Goal: Transaction & Acquisition: Purchase product/service

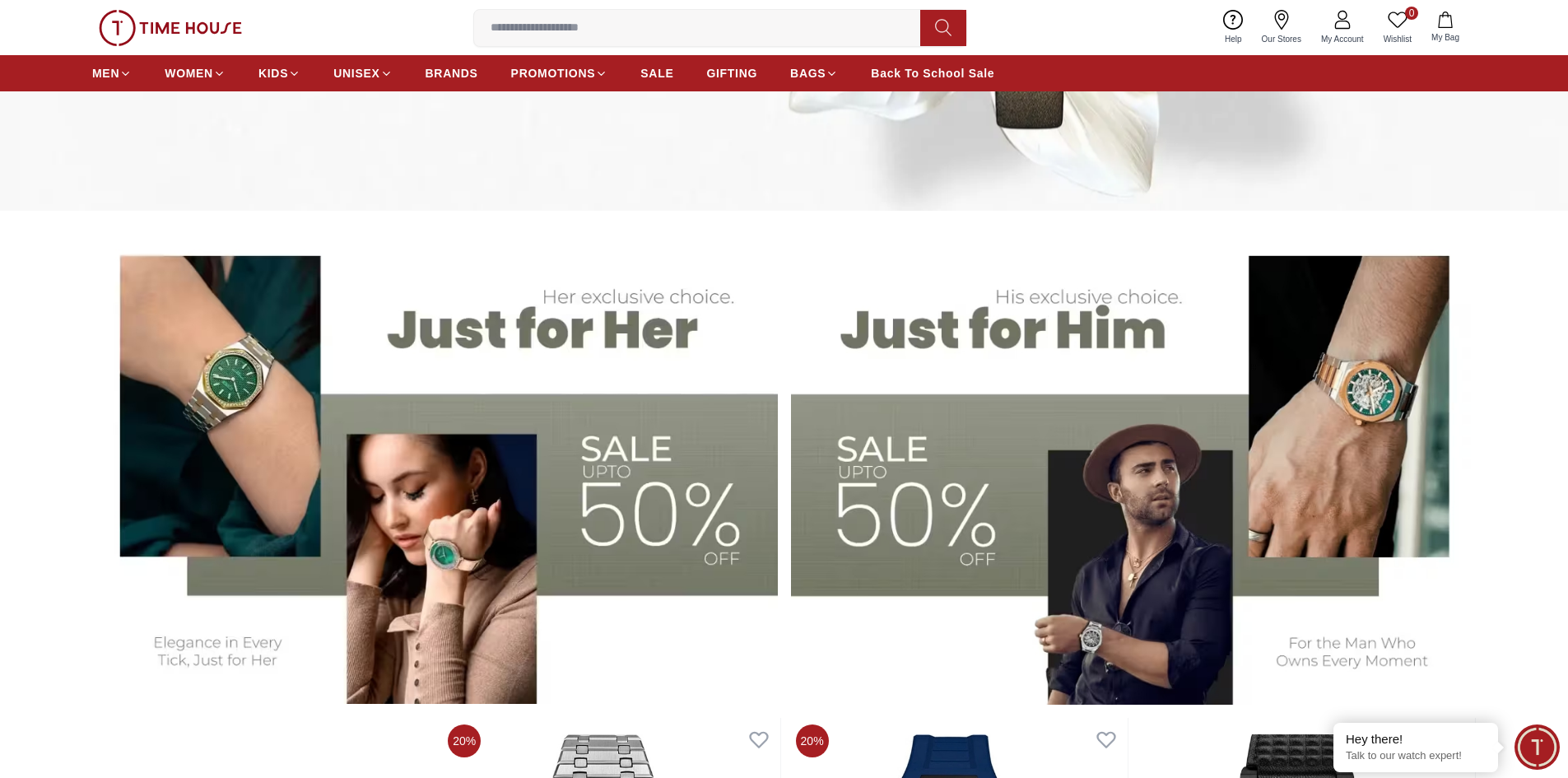
scroll to position [659, 0]
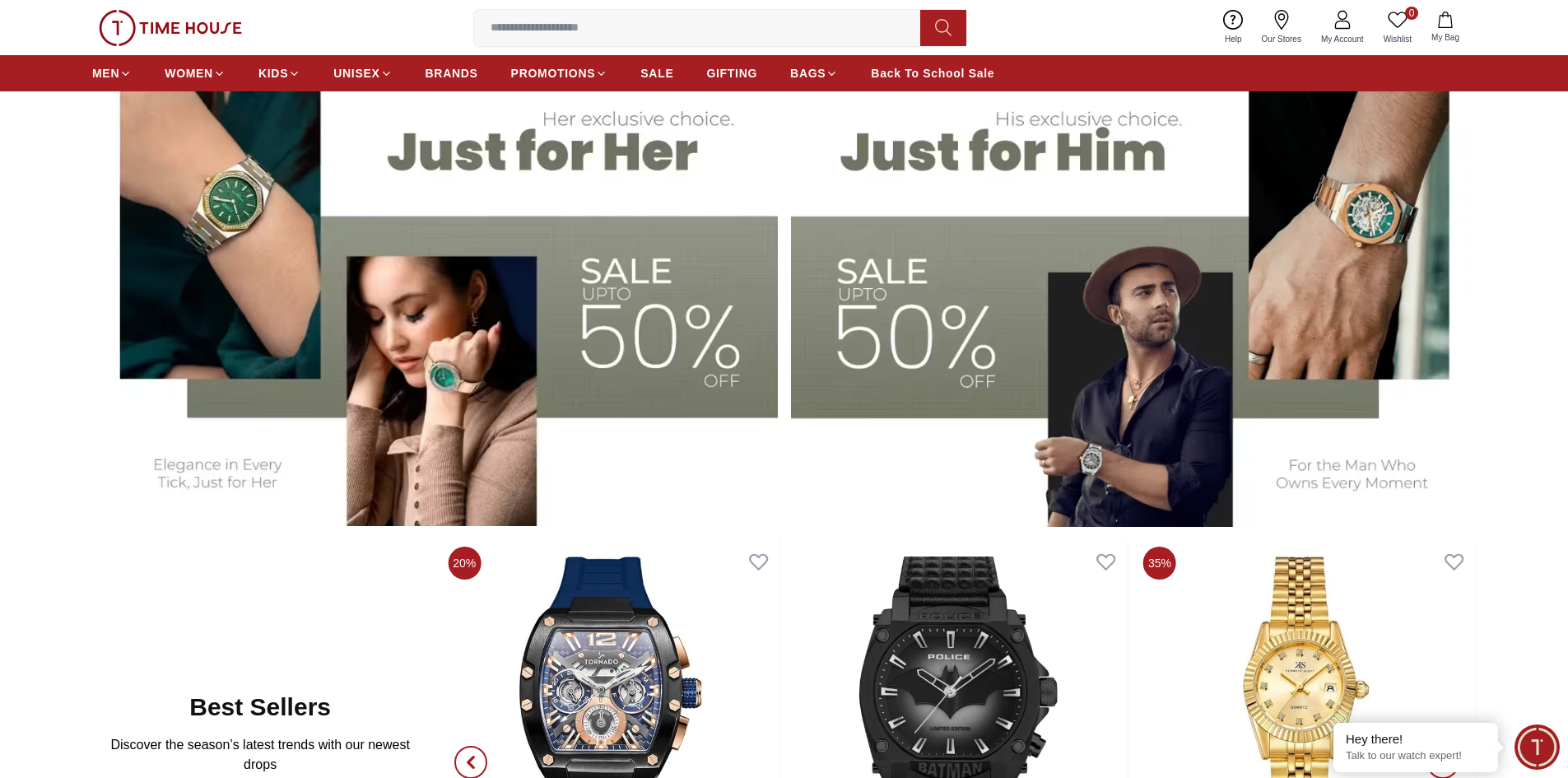
click at [933, 367] on img at bounding box center [1134, 287] width 685 height 477
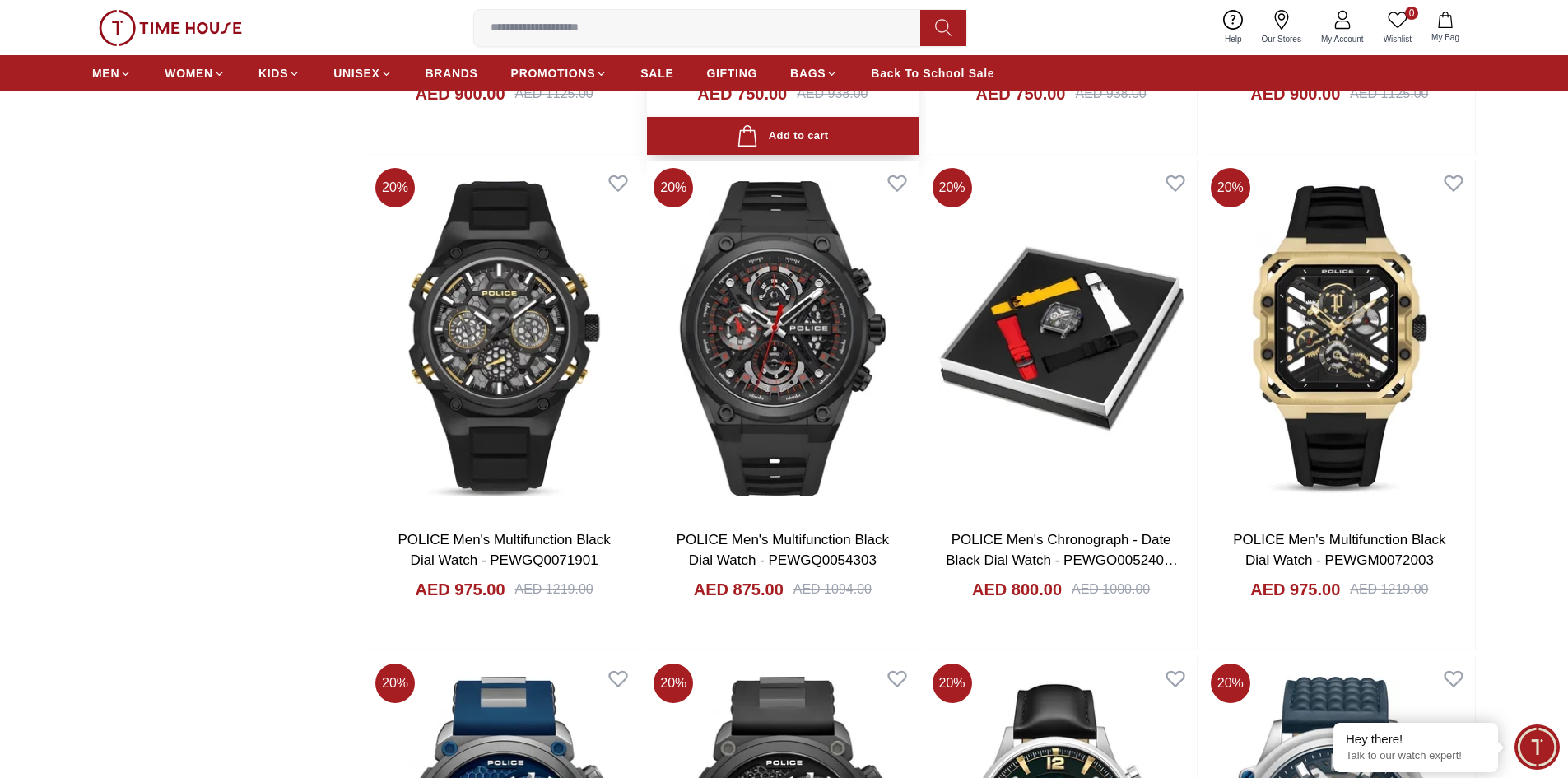
scroll to position [1976, 0]
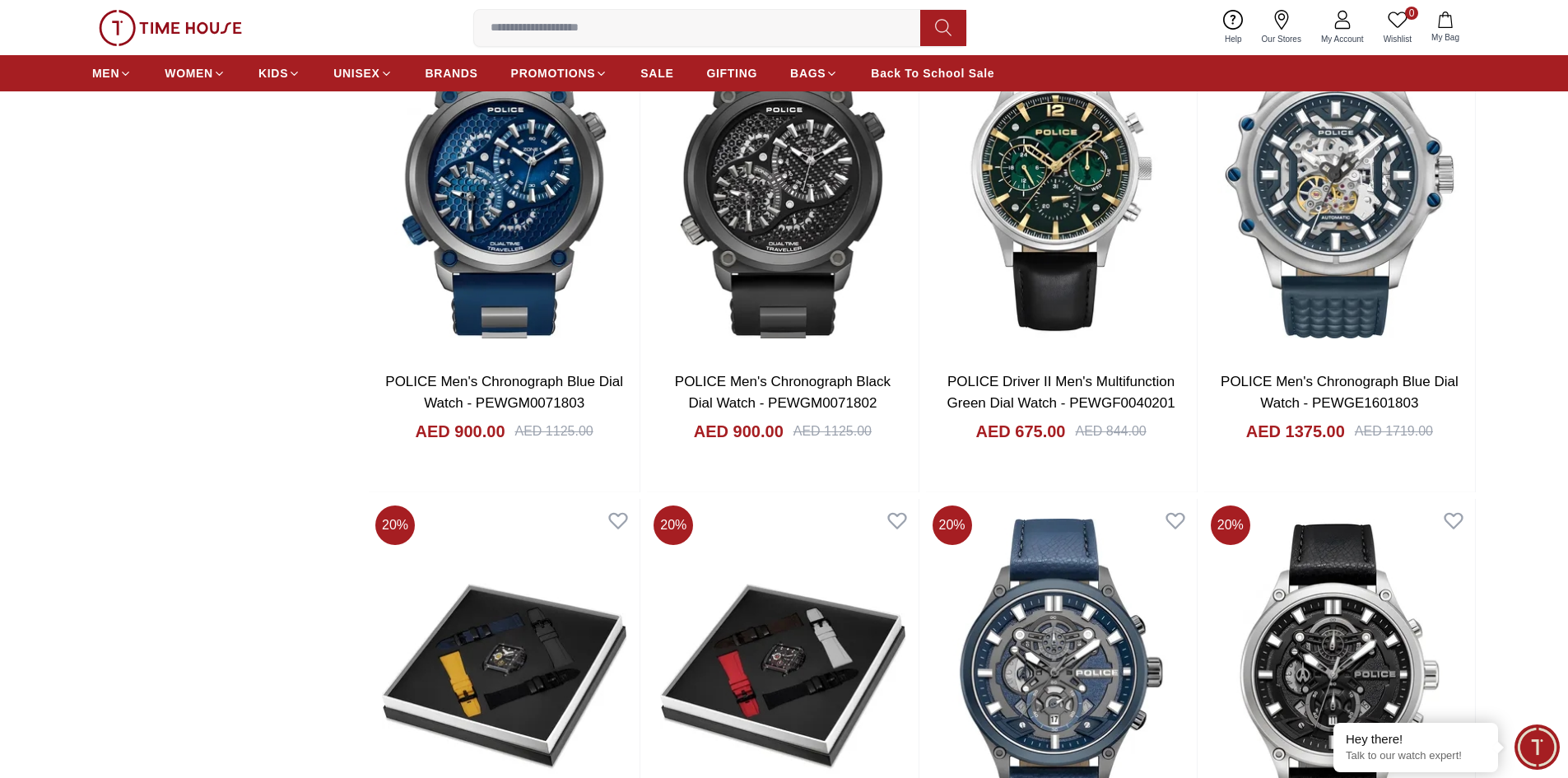
scroll to position [2223, 0]
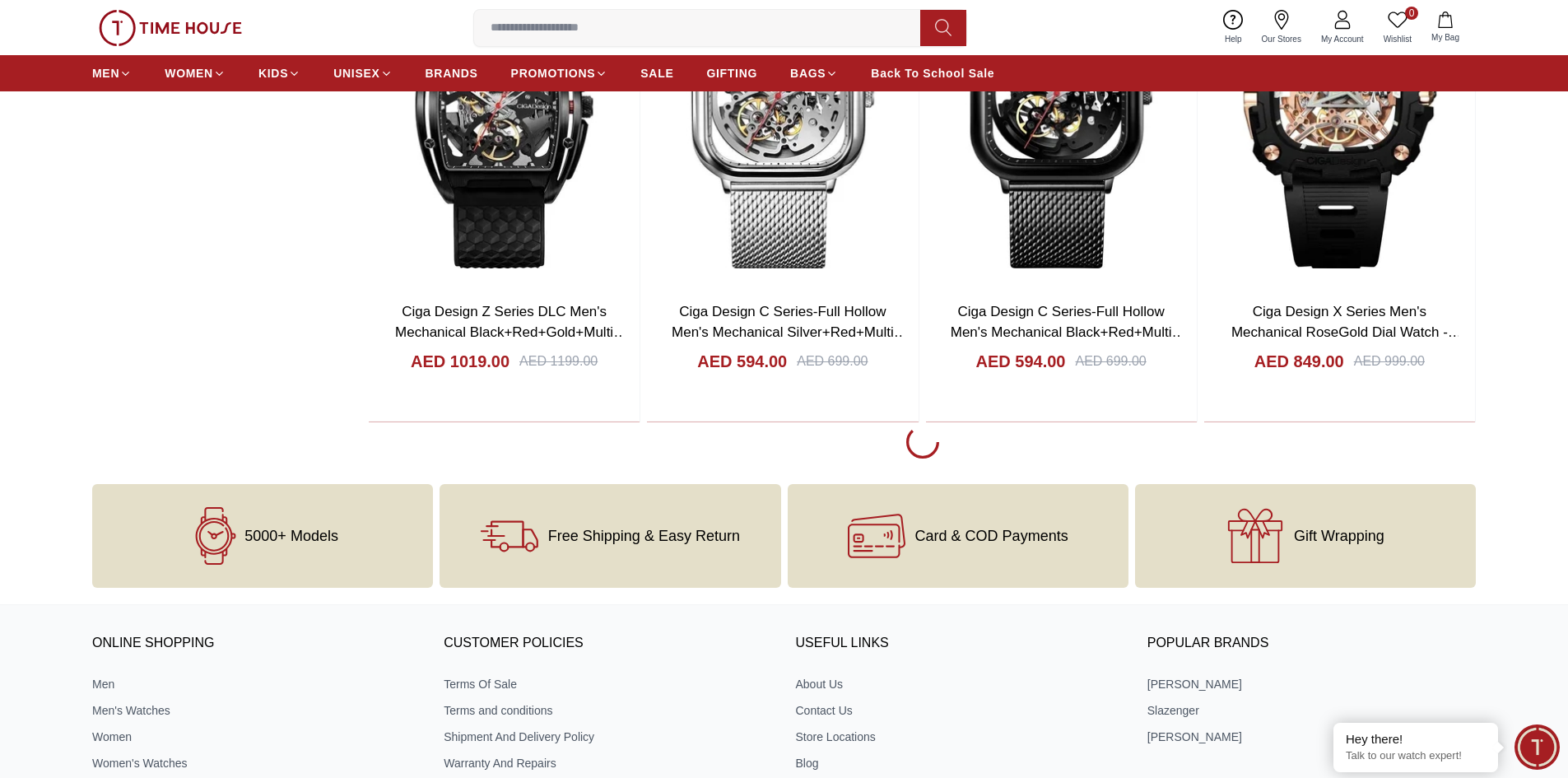
scroll to position [7246, 0]
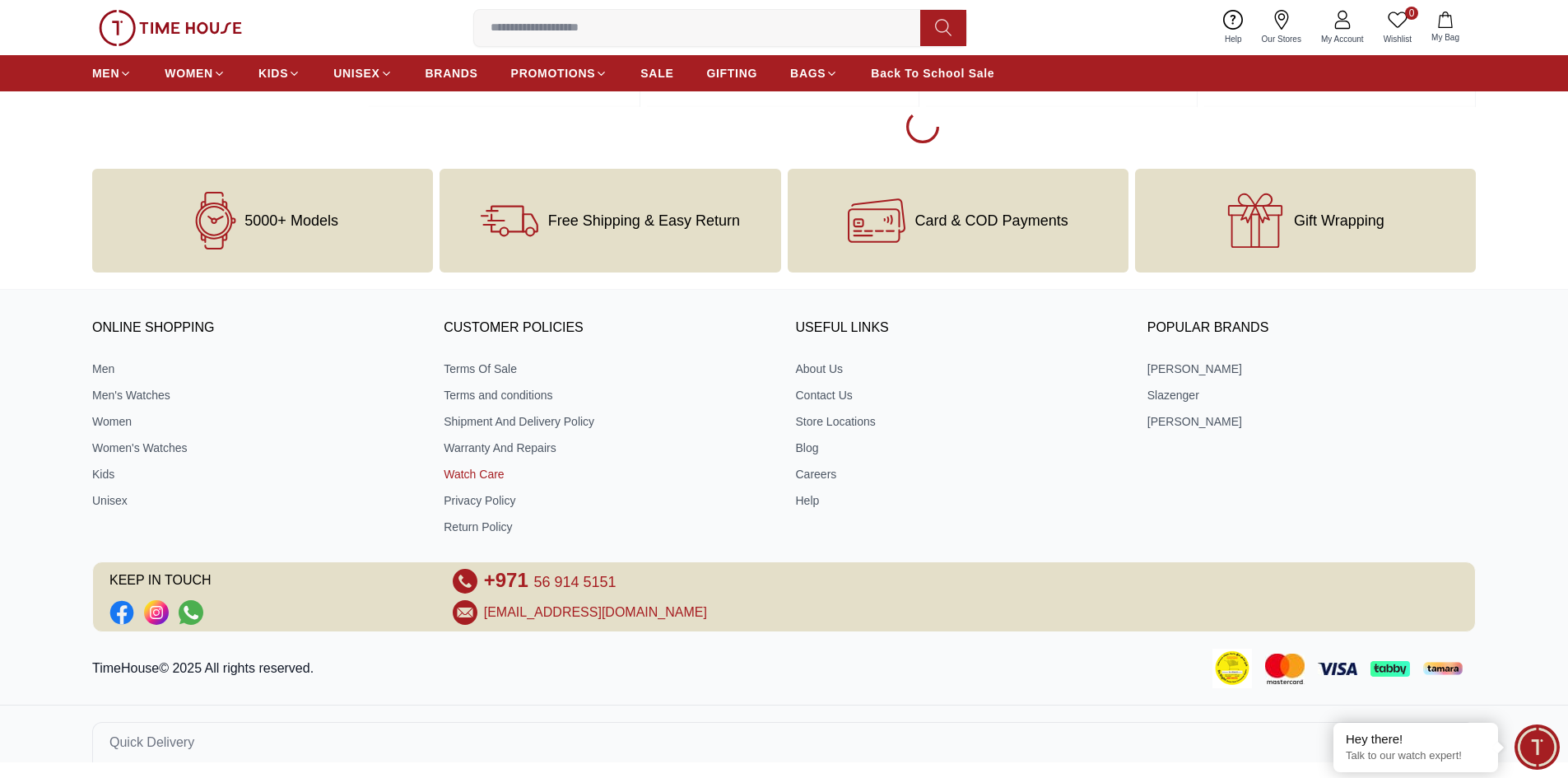
scroll to position [12508, 0]
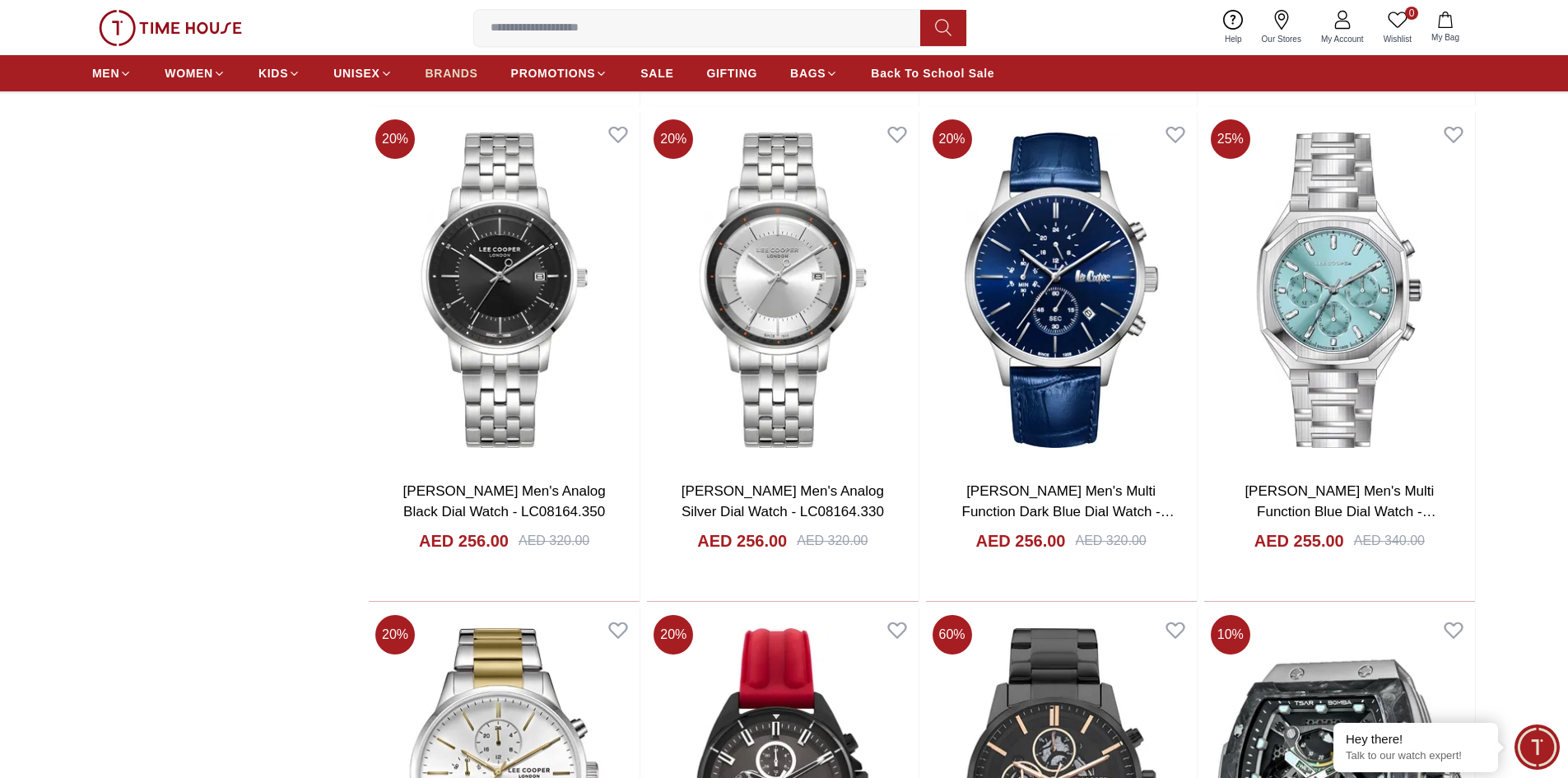
click at [453, 72] on span "BRANDS" at bounding box center [452, 73] width 52 height 17
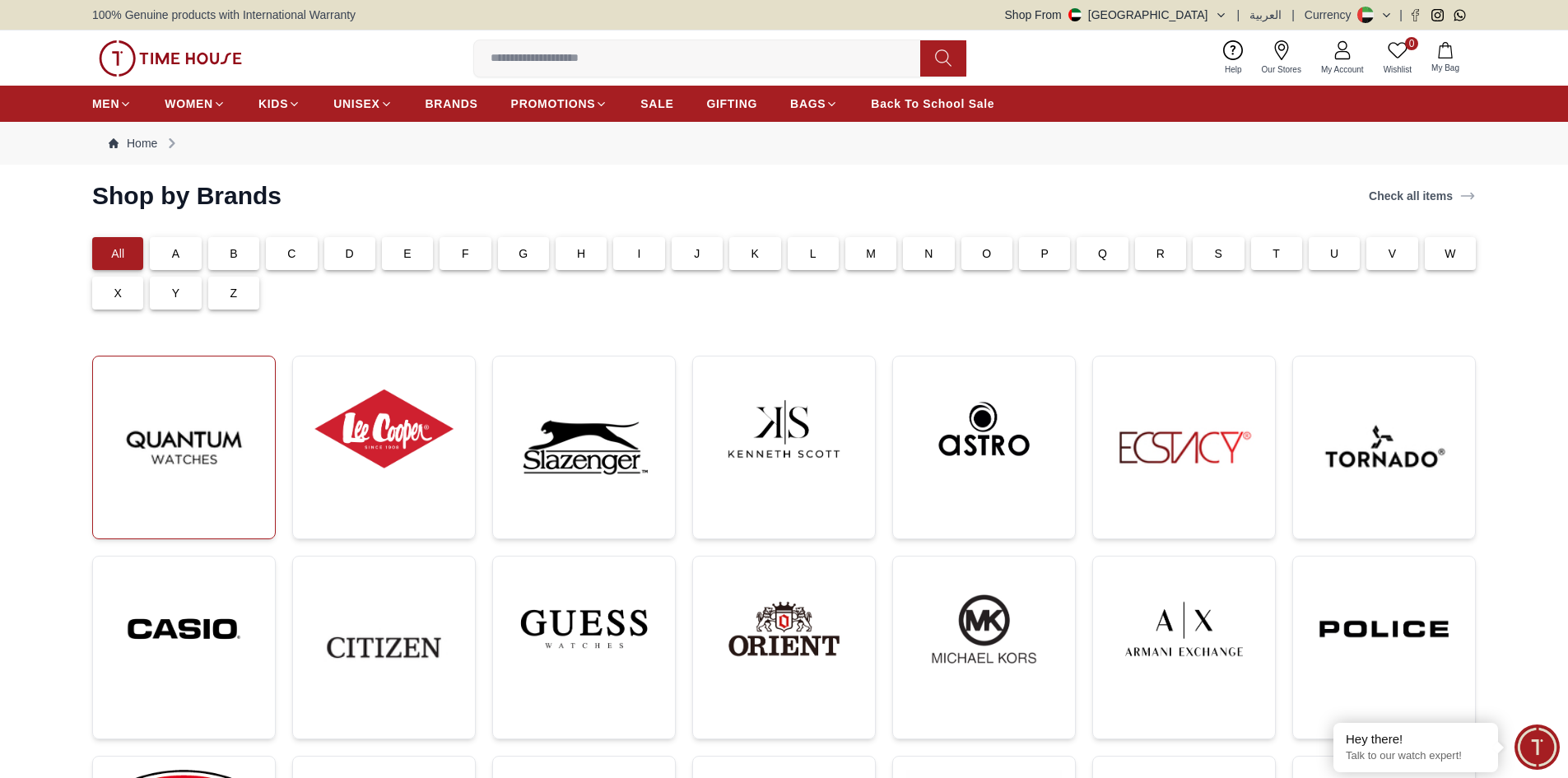
click at [221, 448] on img at bounding box center [184, 447] width 156 height 156
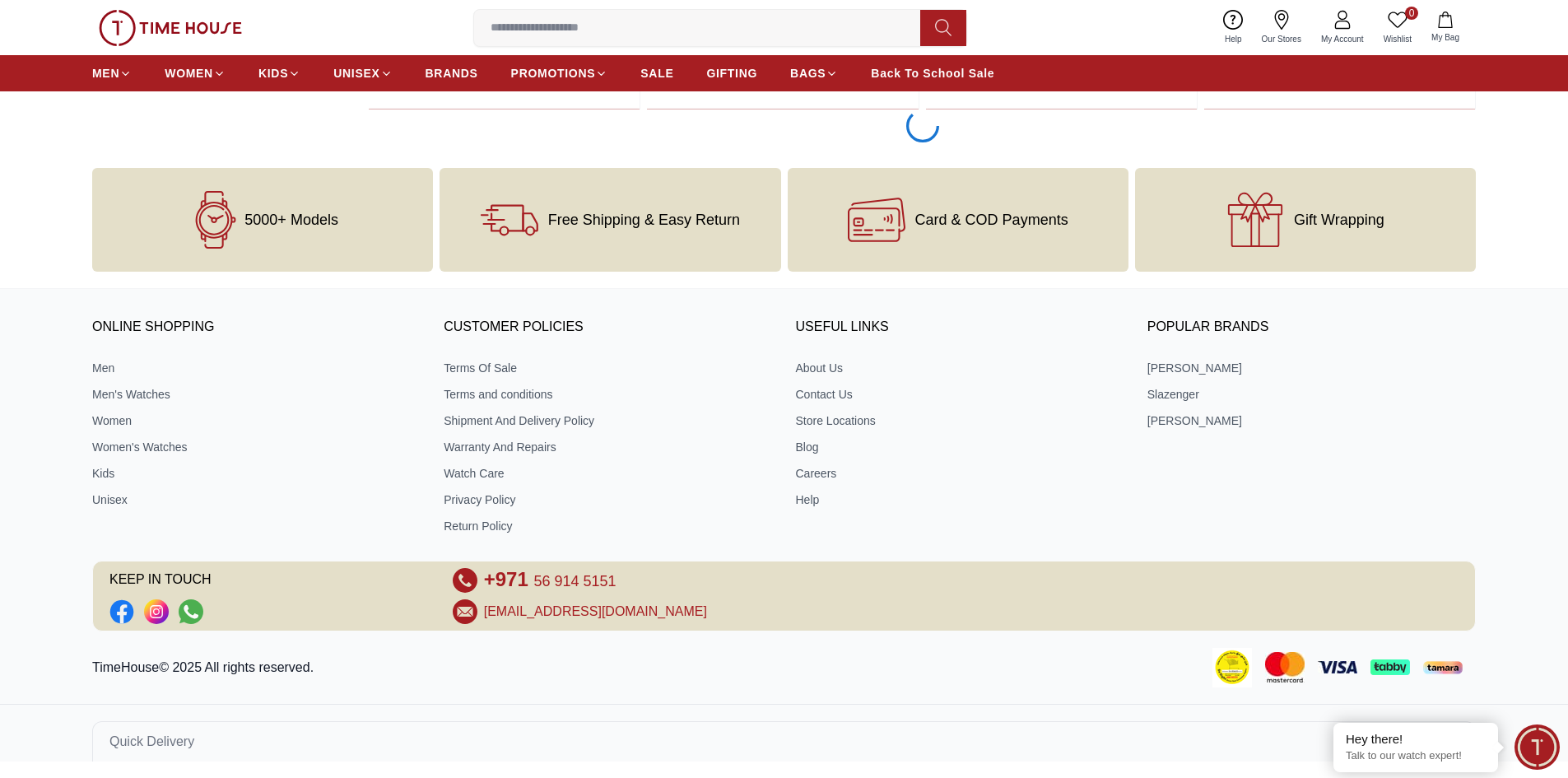
scroll to position [3289, 0]
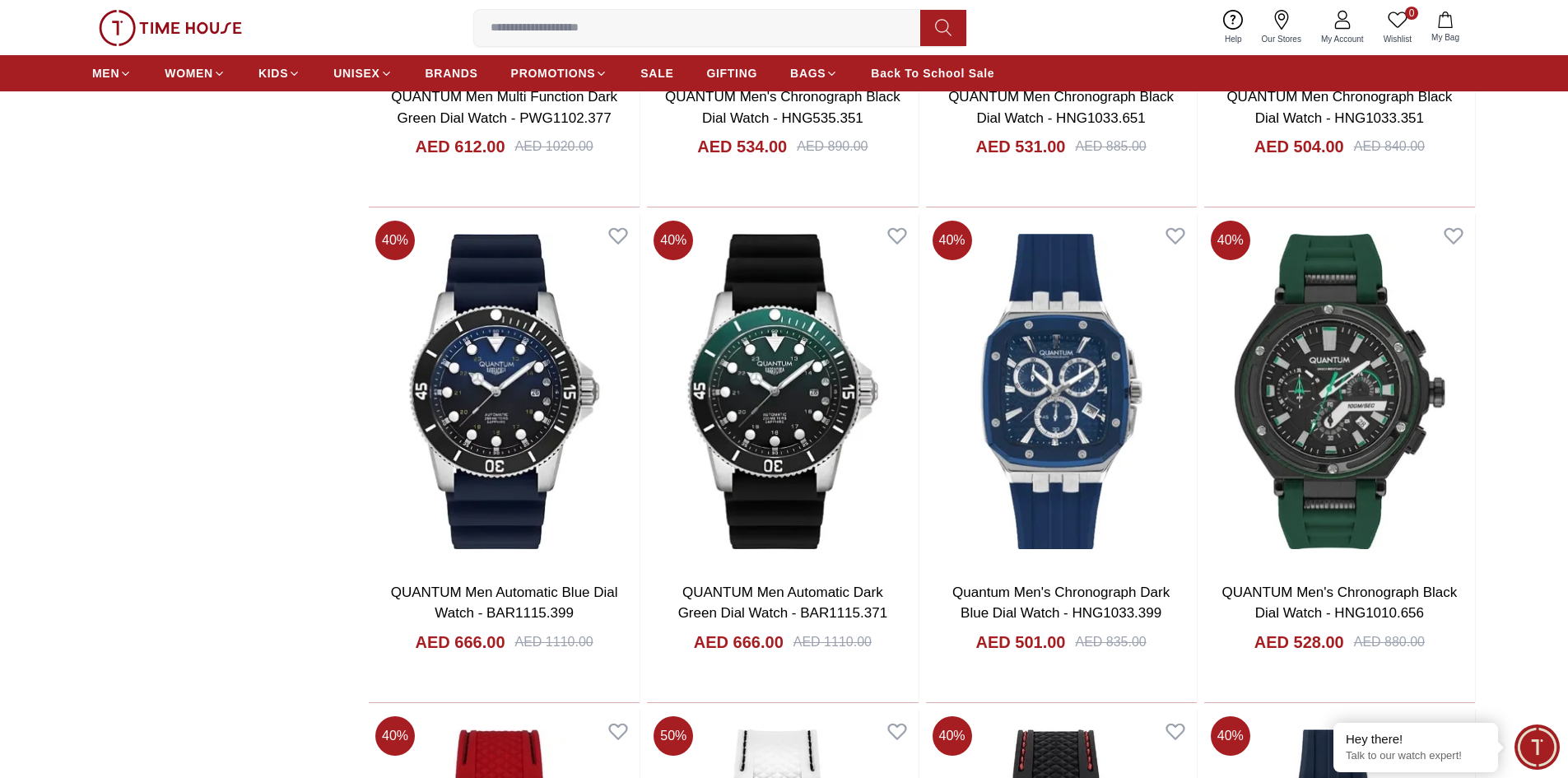
scroll to position [3701, 0]
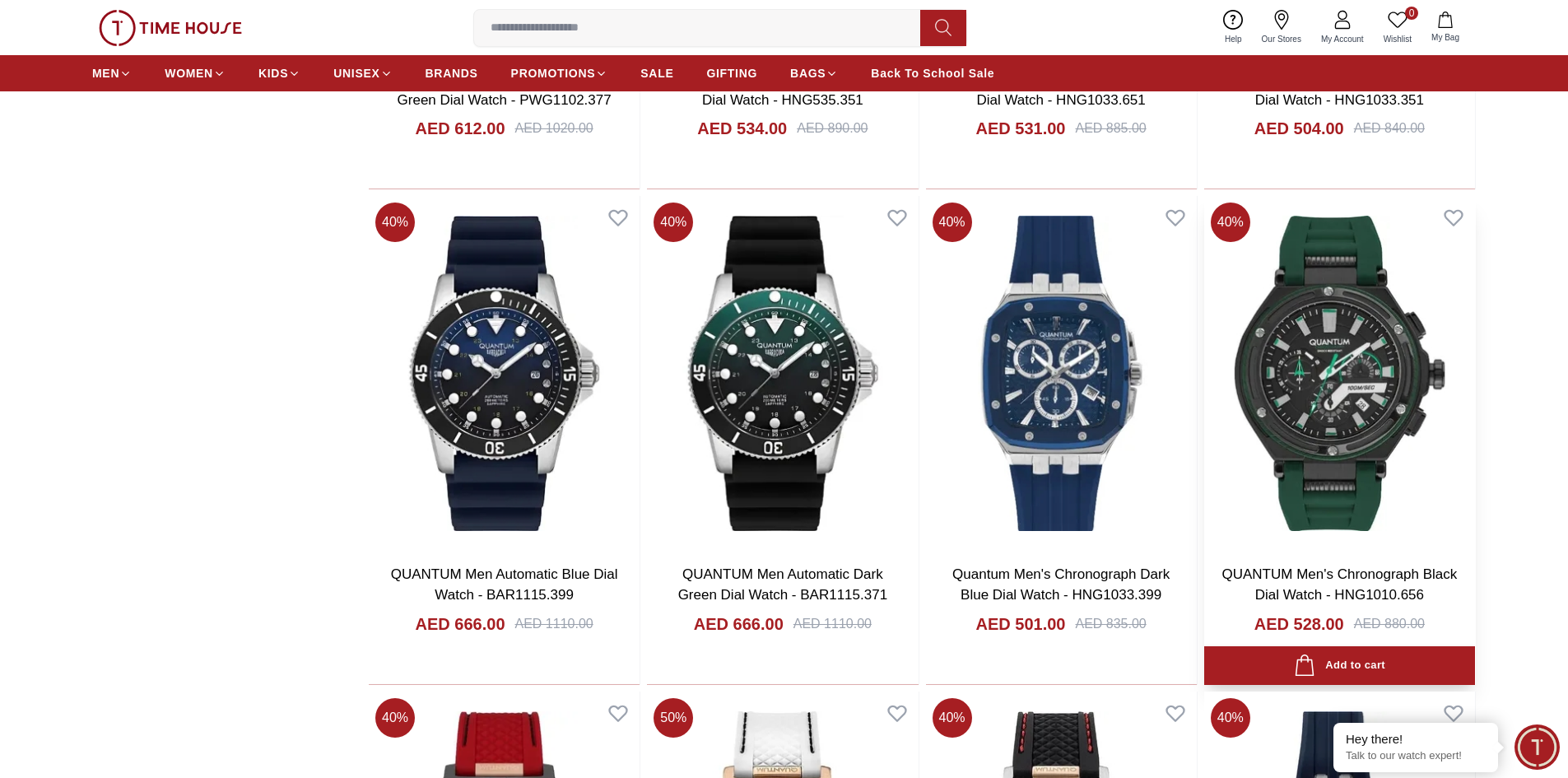
click at [1360, 394] on img at bounding box center [1340, 373] width 271 height 354
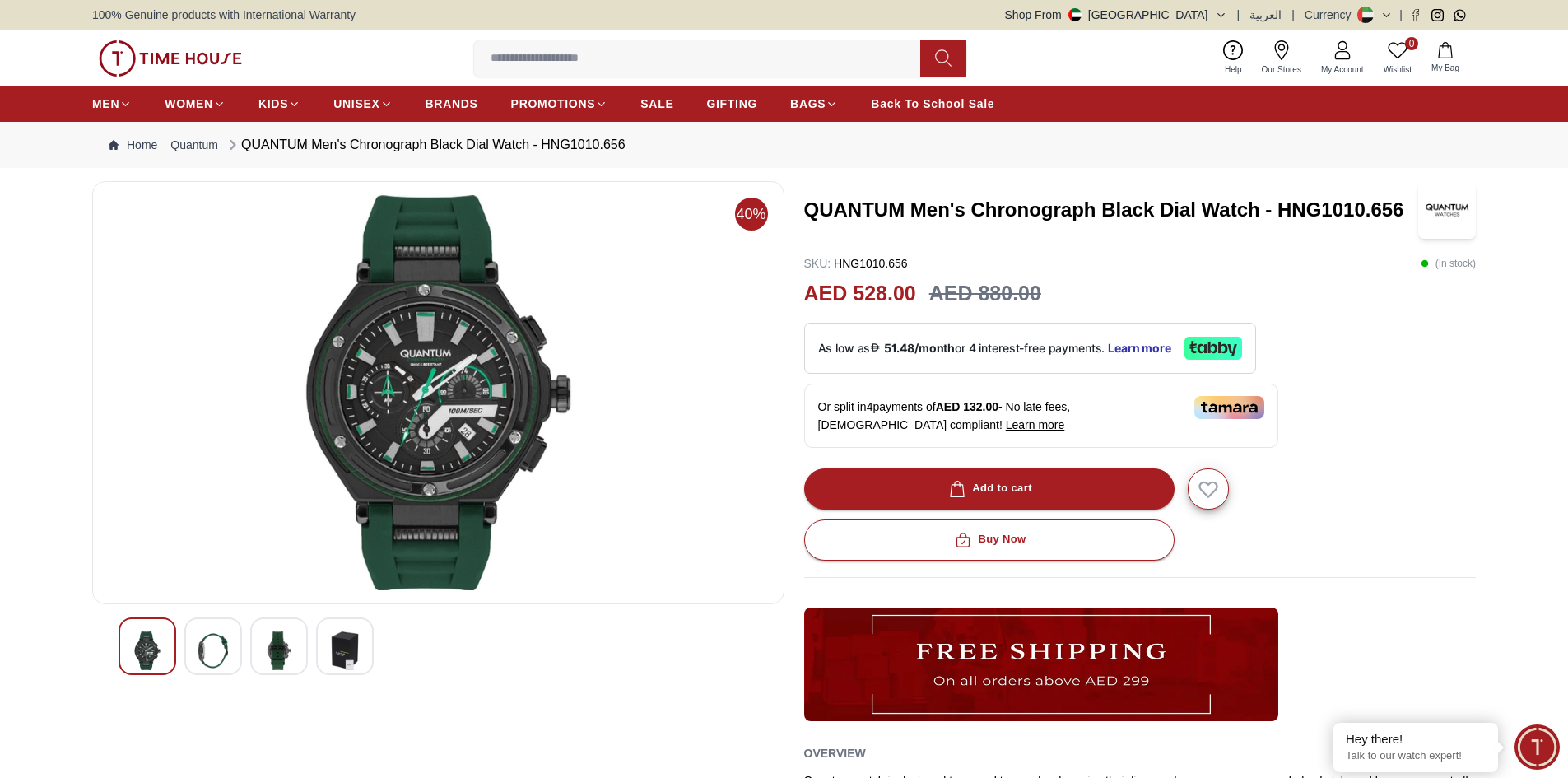
click at [218, 644] on img at bounding box center [213, 651] width 30 height 39
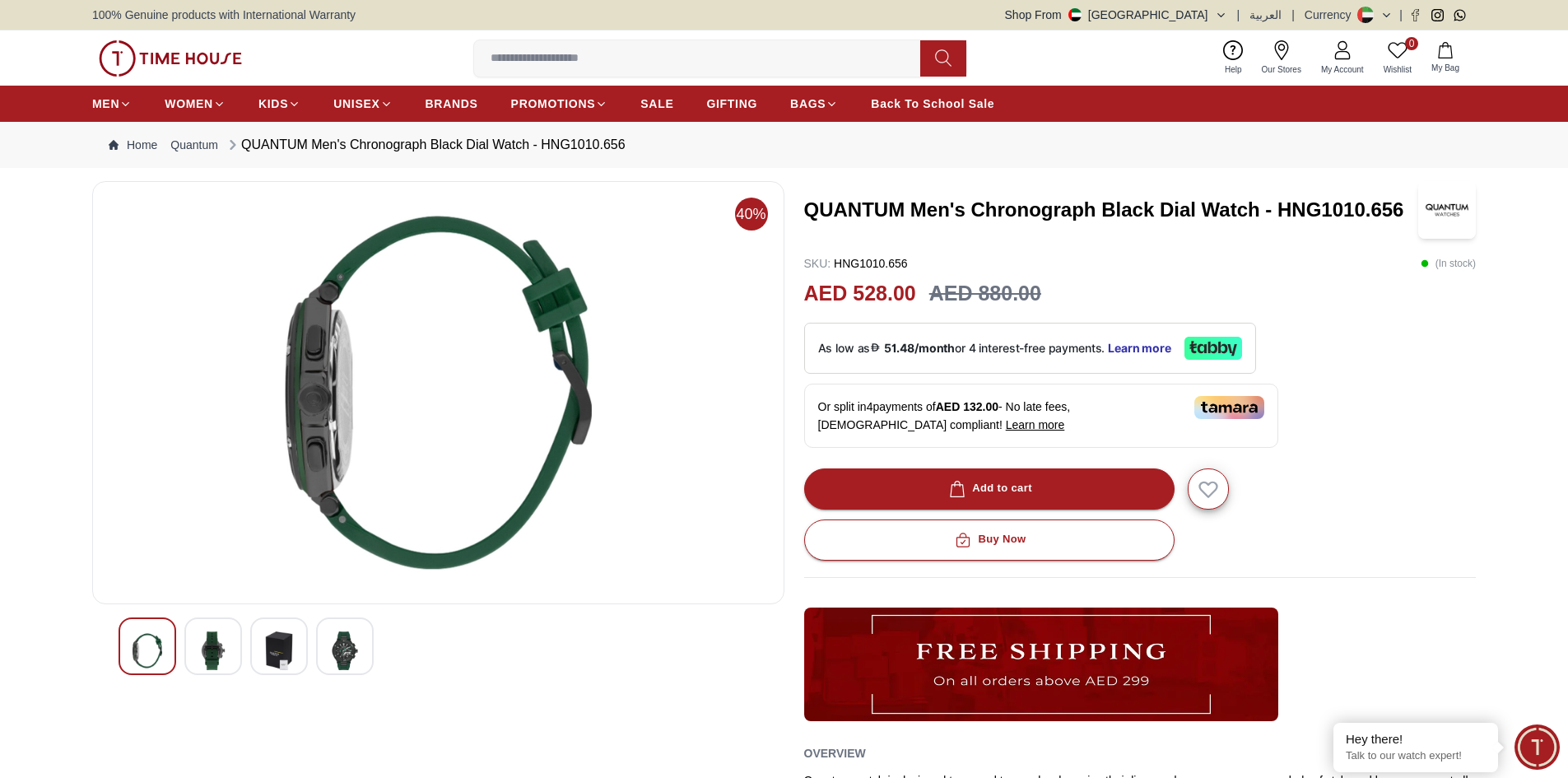
click at [270, 641] on img at bounding box center [279, 651] width 30 height 39
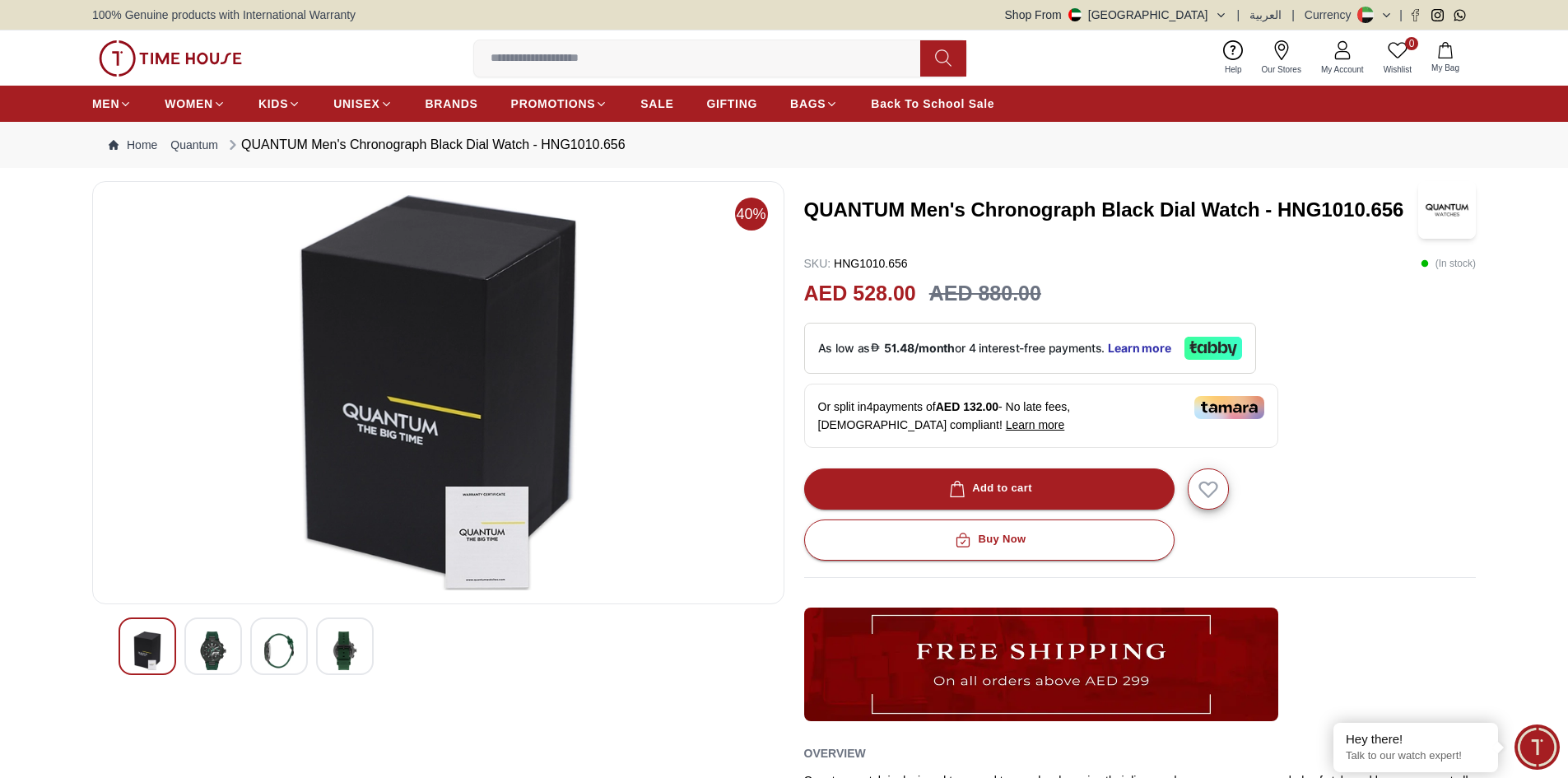
click at [275, 645] on img at bounding box center [279, 651] width 30 height 39
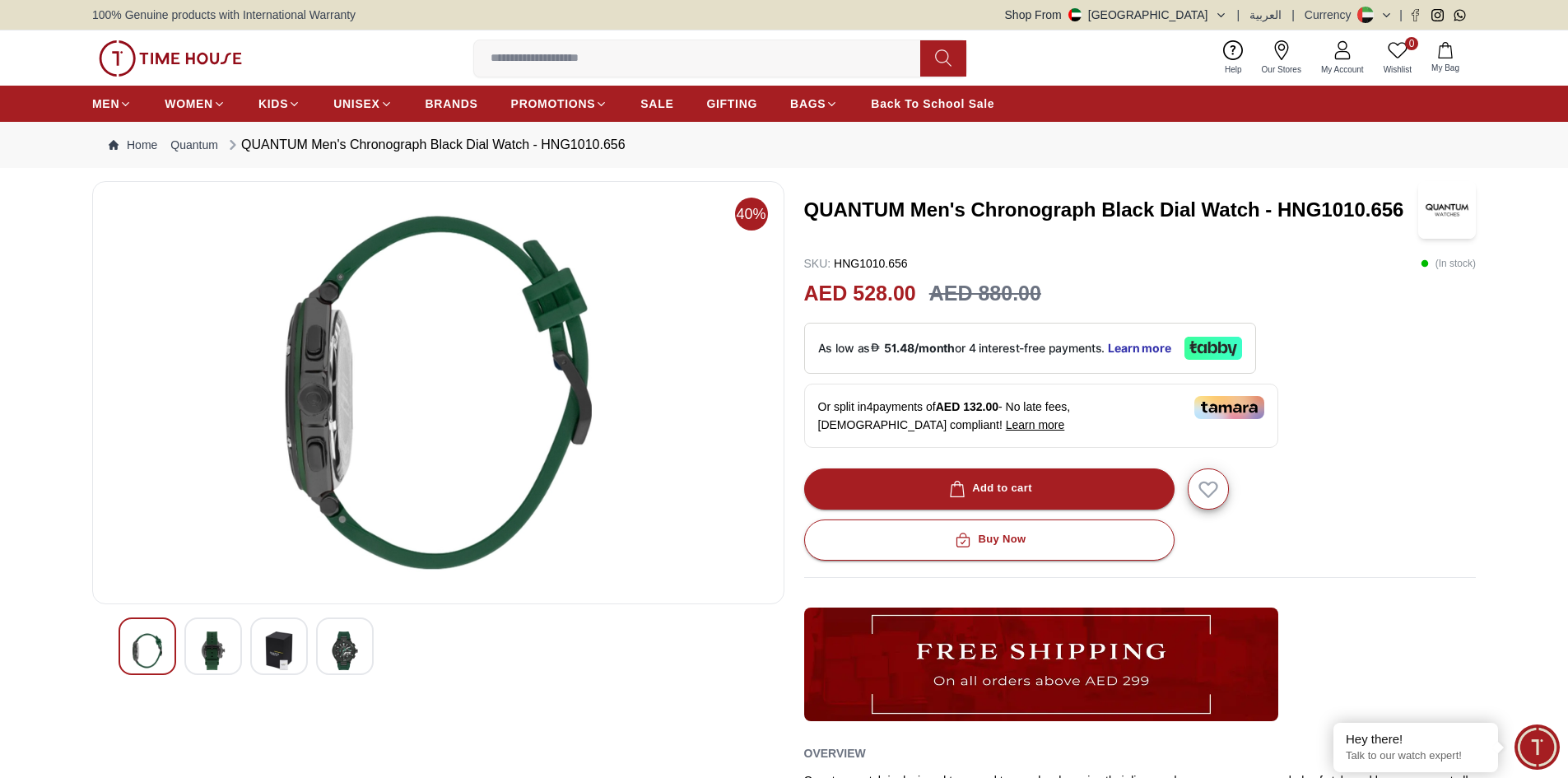
click at [336, 646] on img at bounding box center [345, 651] width 30 height 39
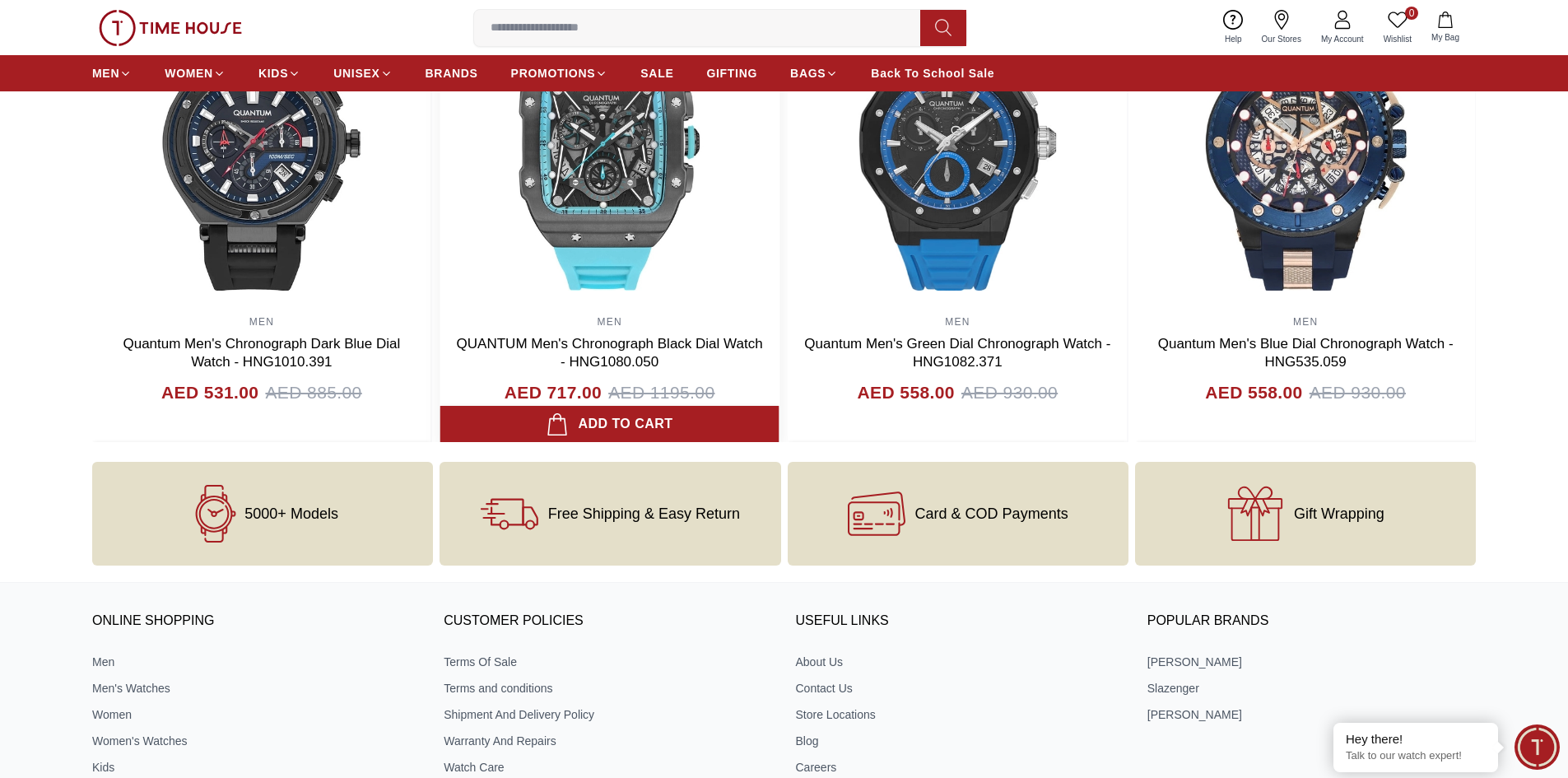
scroll to position [1591, 0]
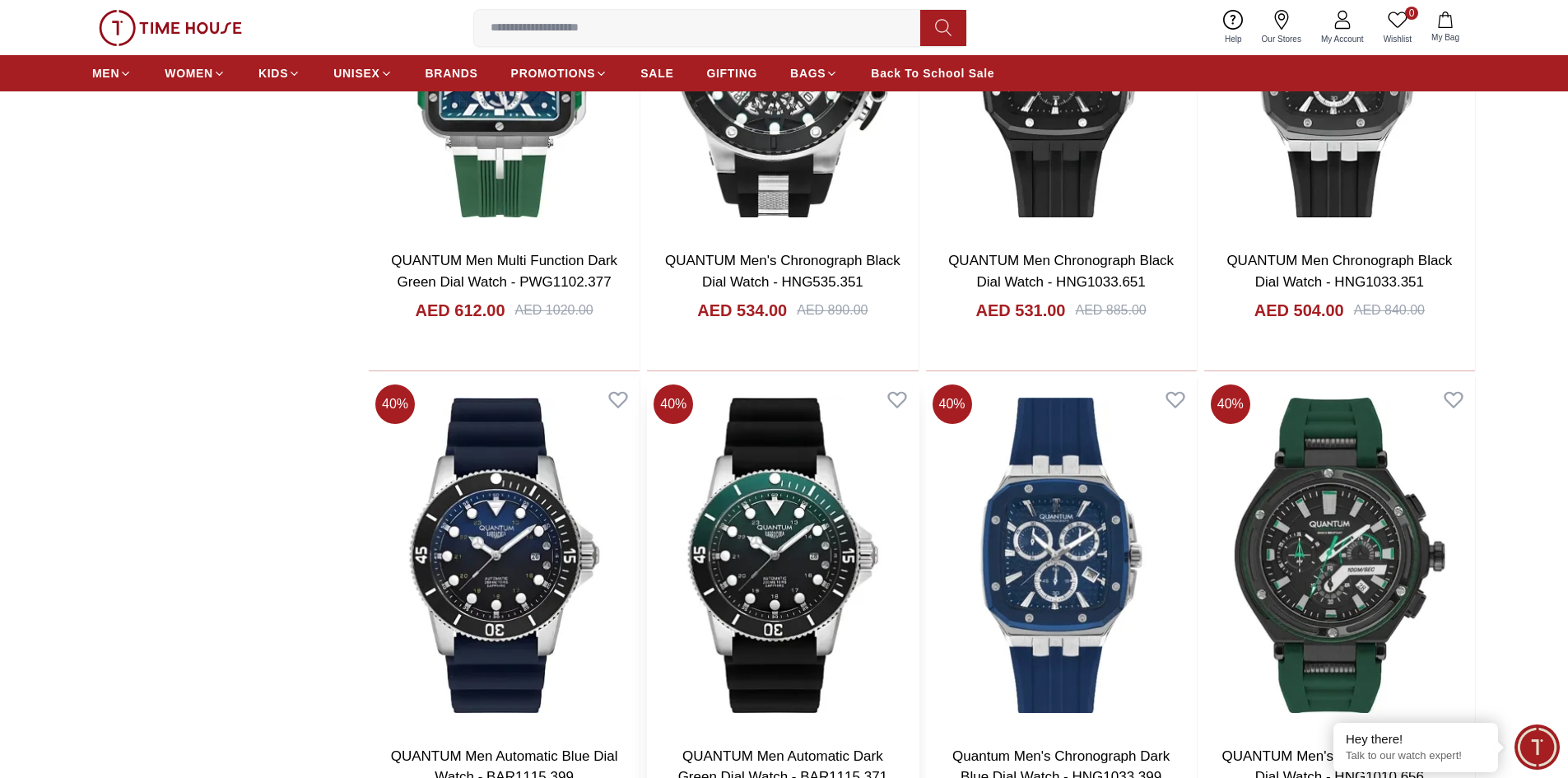
scroll to position [3692, 0]
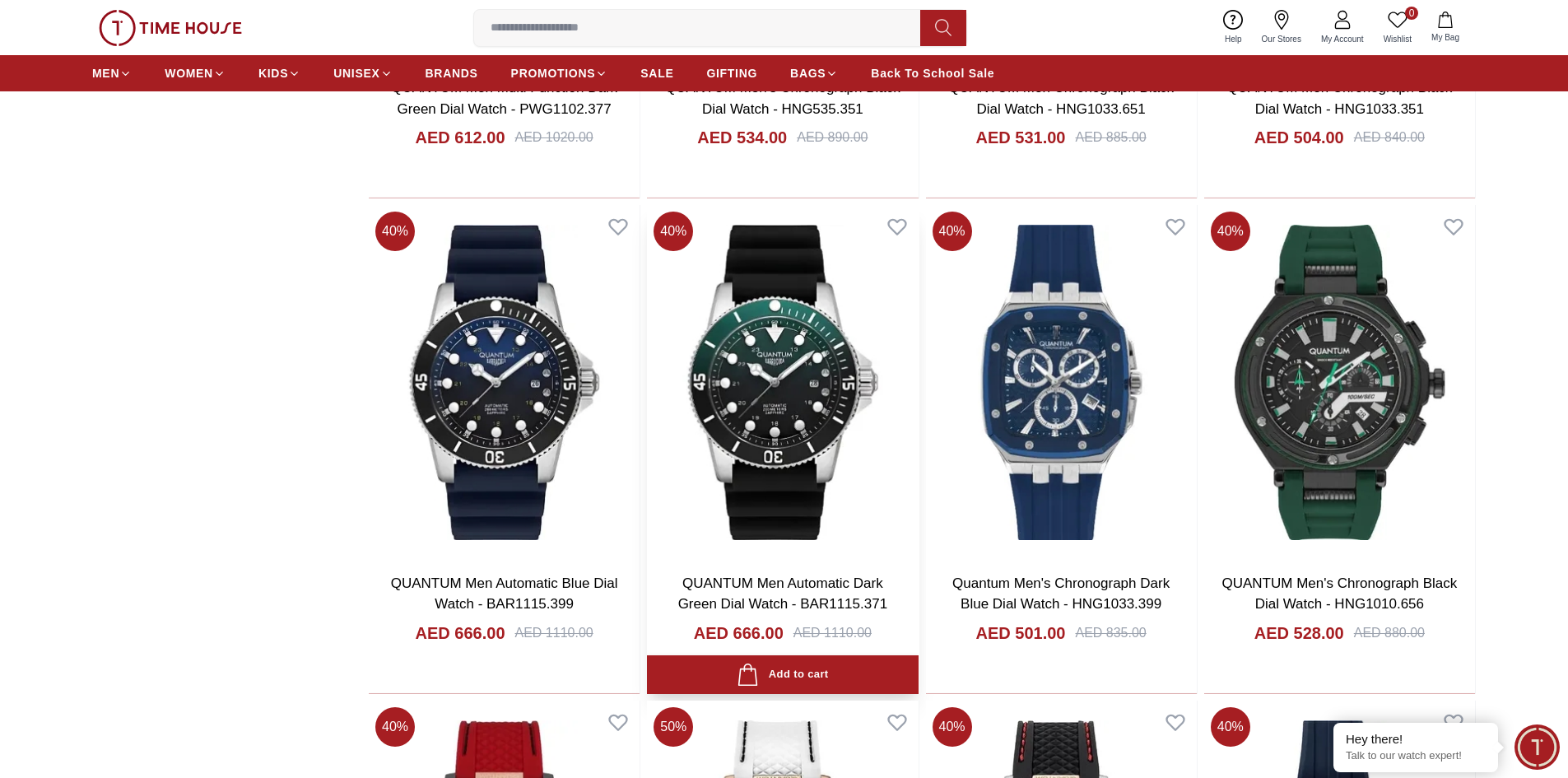
click at [799, 428] on img at bounding box center [783, 381] width 271 height 354
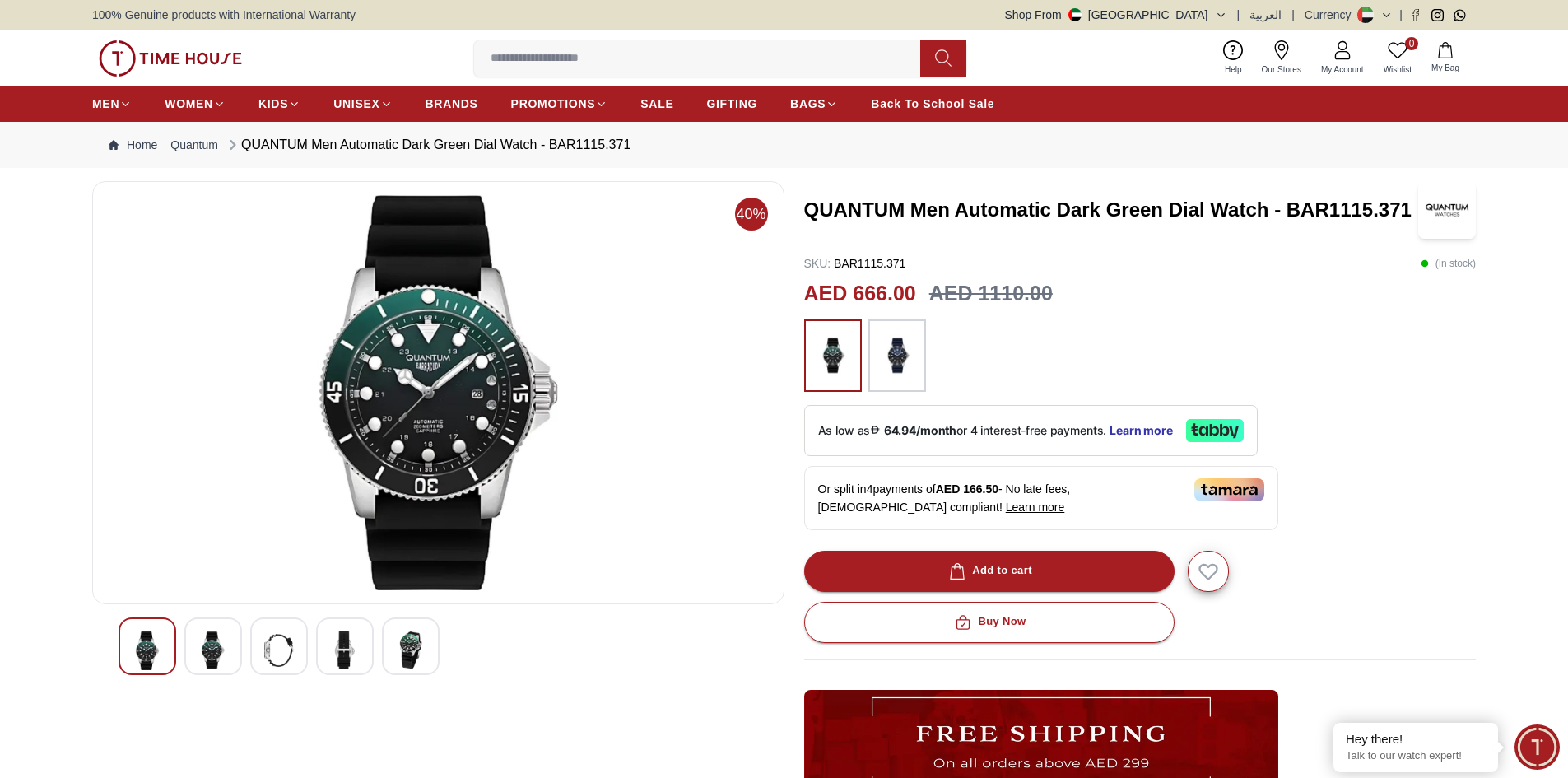
click at [442, 381] on img at bounding box center [438, 393] width 665 height 395
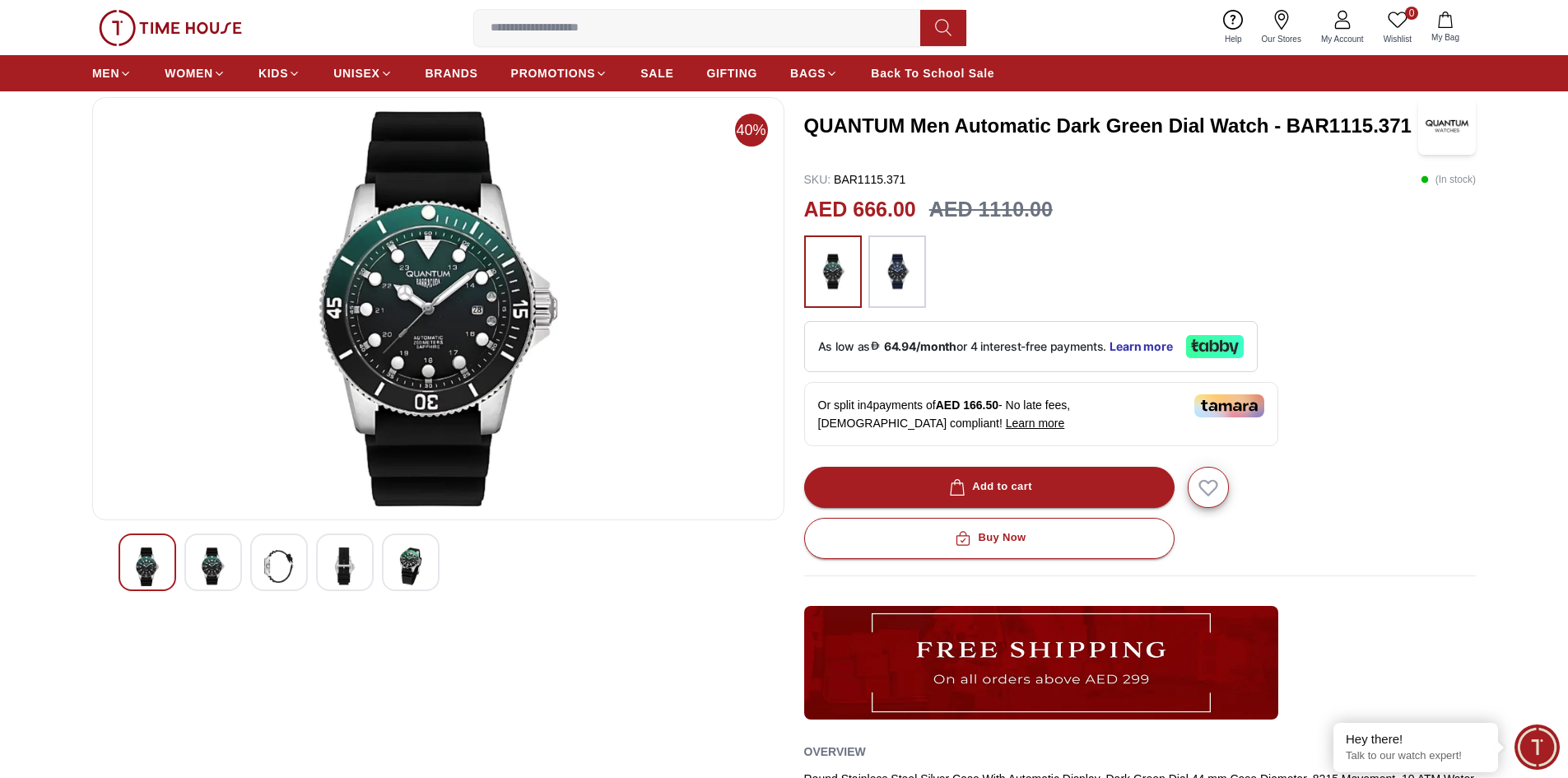
scroll to position [82, 0]
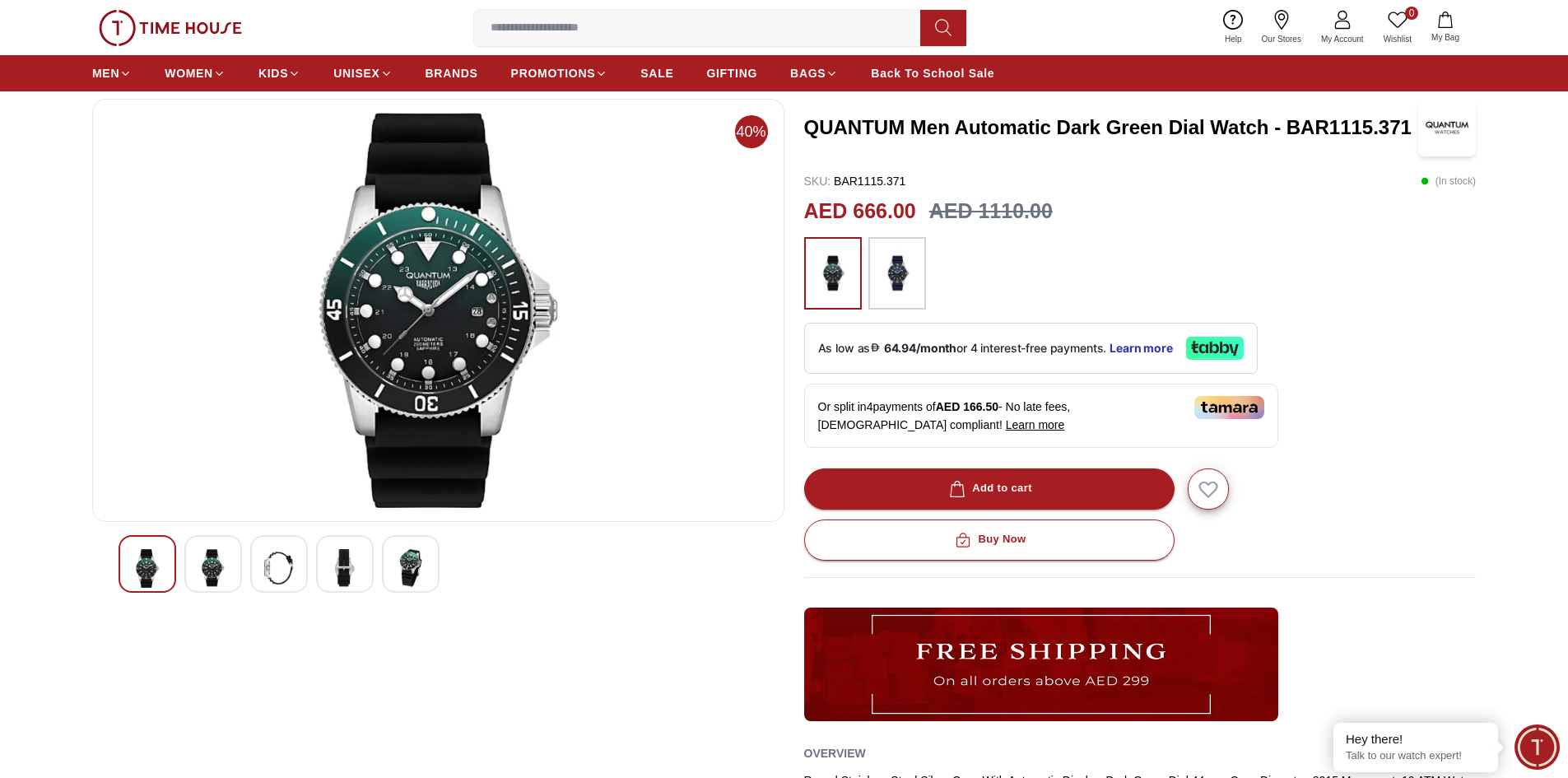
click at [284, 582] on img at bounding box center [279, 568] width 30 height 38
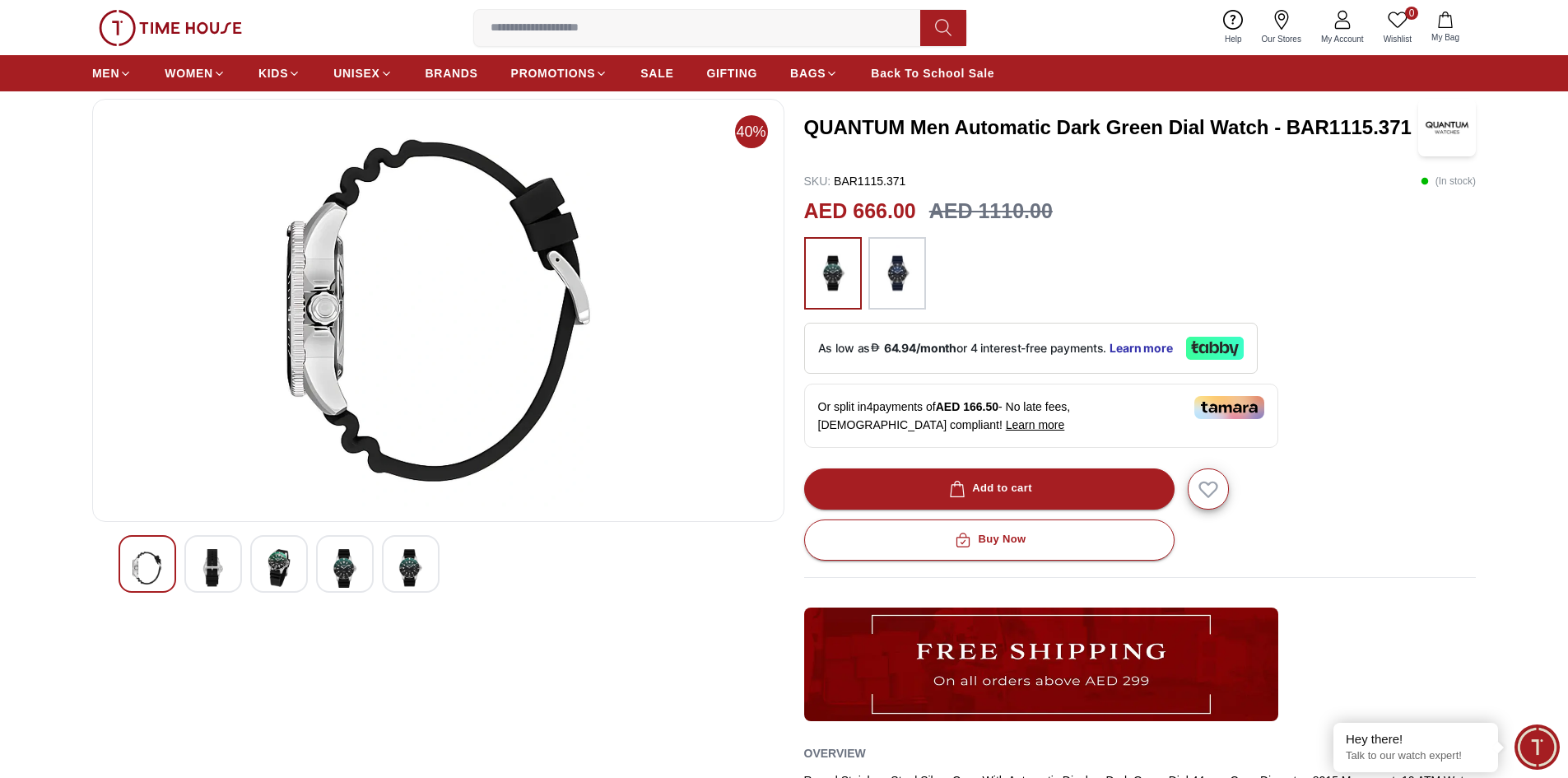
click at [227, 562] on img at bounding box center [213, 568] width 30 height 38
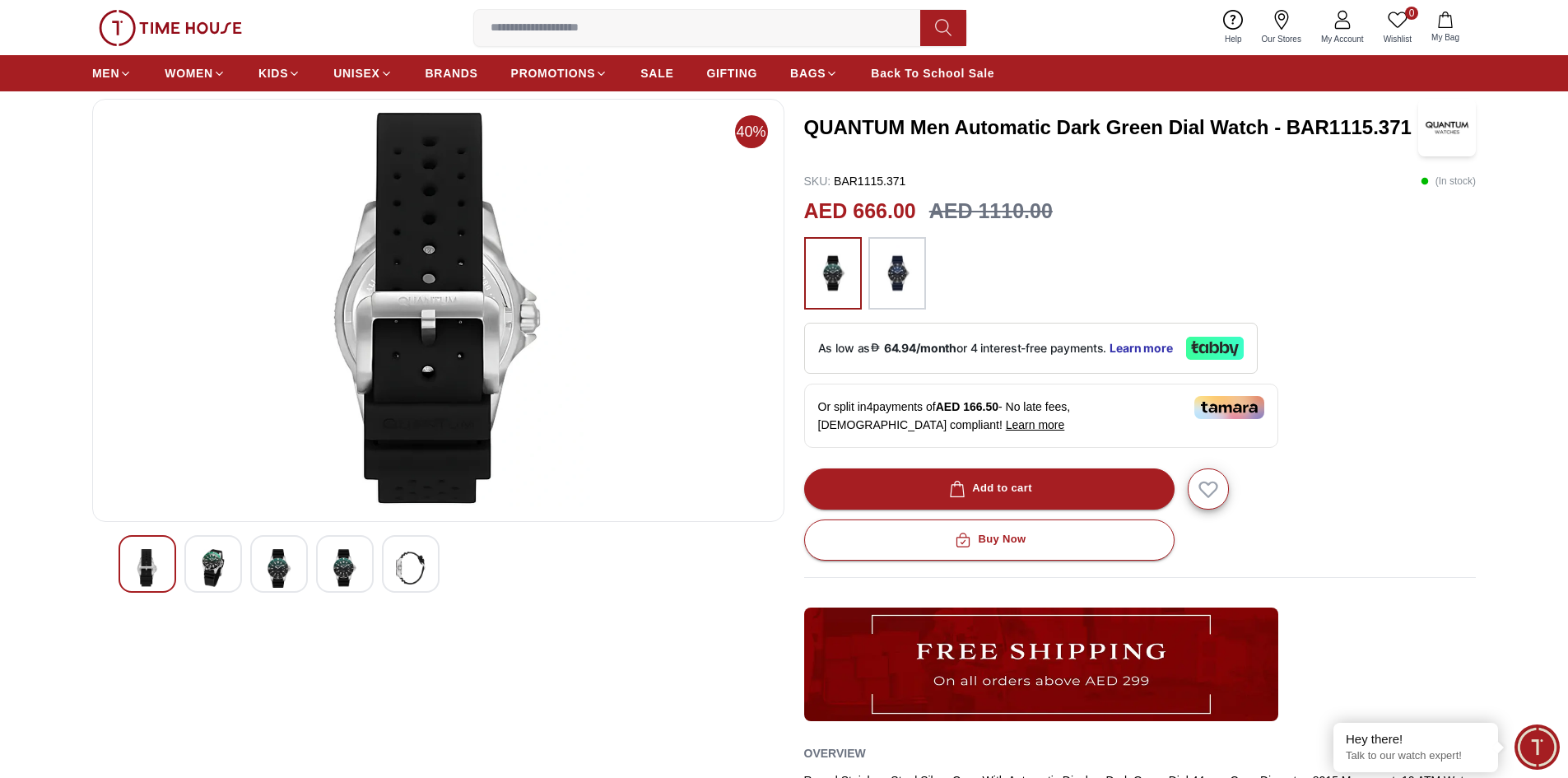
click at [220, 572] on img at bounding box center [213, 568] width 30 height 38
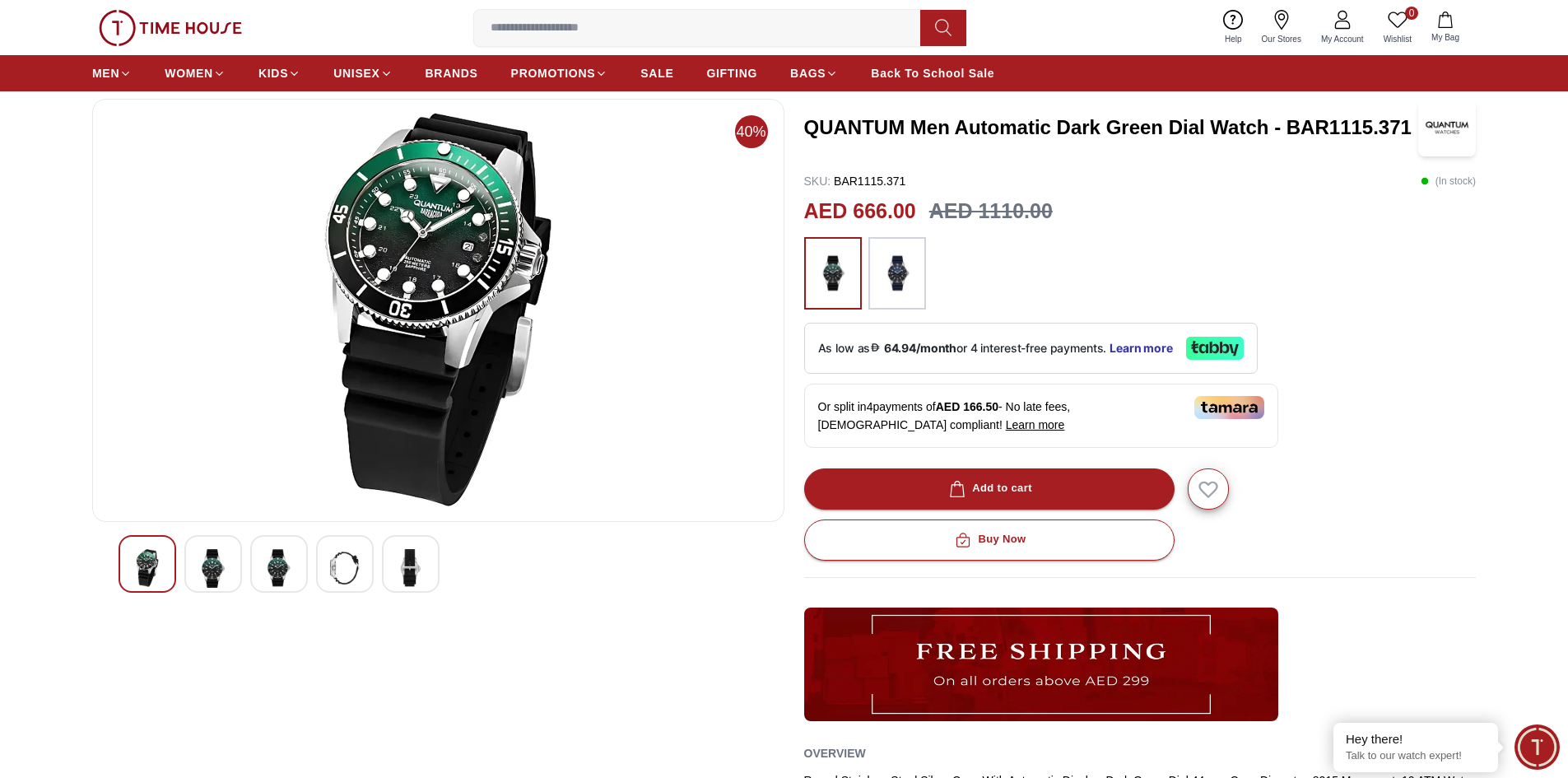
click at [265, 562] on img at bounding box center [279, 568] width 30 height 38
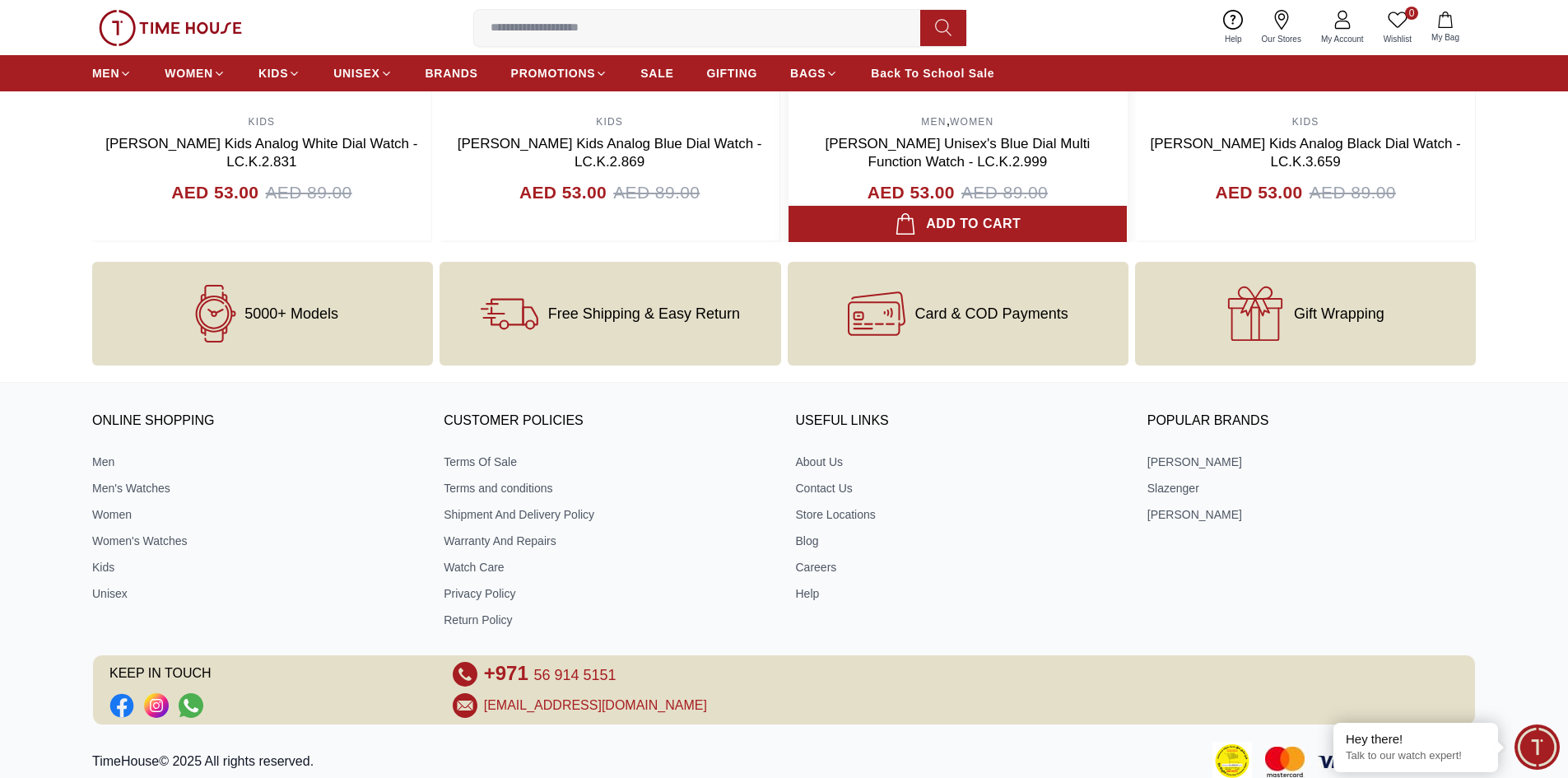
scroll to position [2046, 0]
